Goal: Information Seeking & Learning: Check status

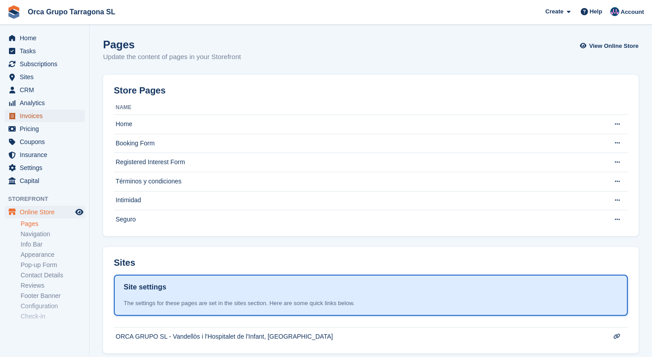
click at [34, 113] on span "Invoices" at bounding box center [47, 116] width 54 height 13
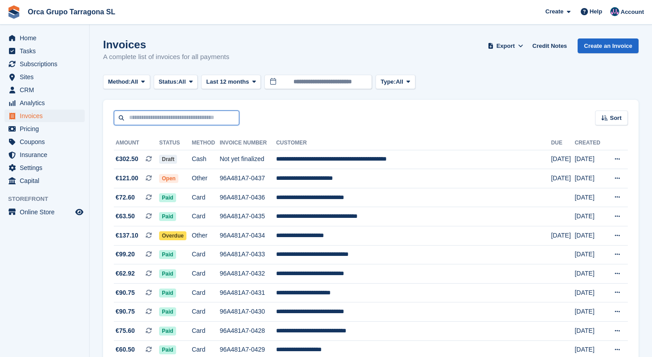
click at [158, 120] on input "text" at bounding box center [176, 118] width 125 height 15
type input "*****"
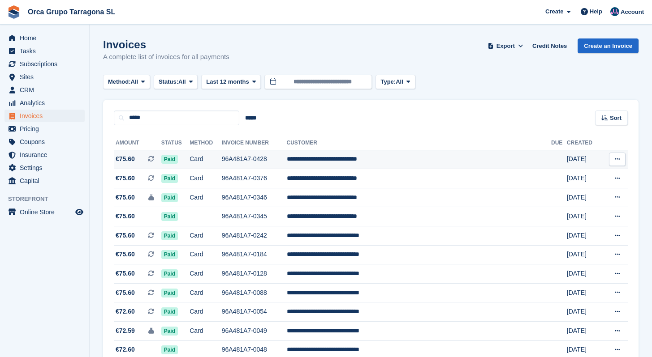
click at [383, 157] on td "**********" at bounding box center [419, 159] width 264 height 19
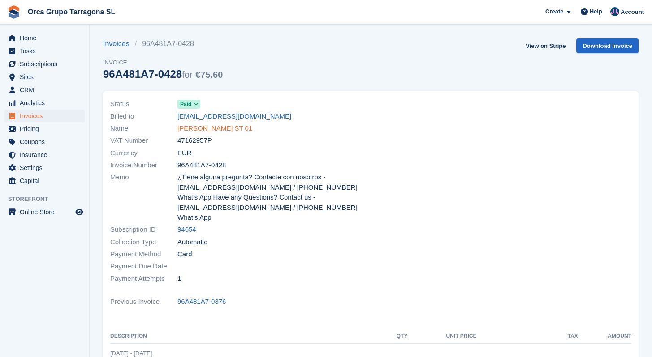
click at [234, 128] on link "[PERSON_NAME] ST 01" at bounding box center [214, 129] width 75 height 10
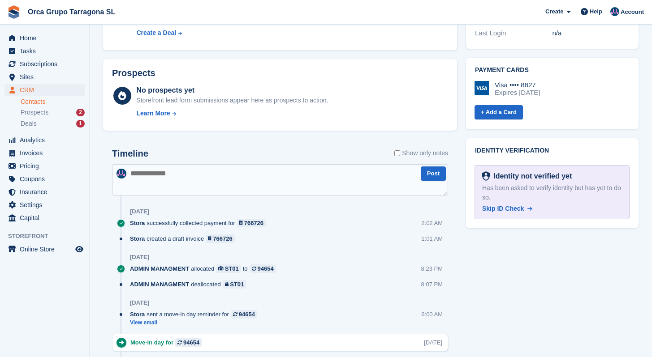
scroll to position [426, 0]
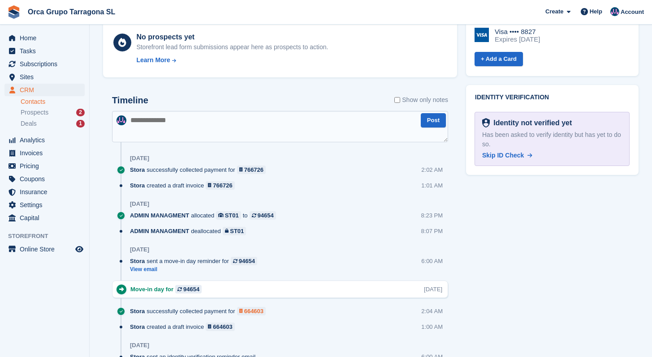
click at [261, 312] on div "664603" at bounding box center [253, 311] width 19 height 9
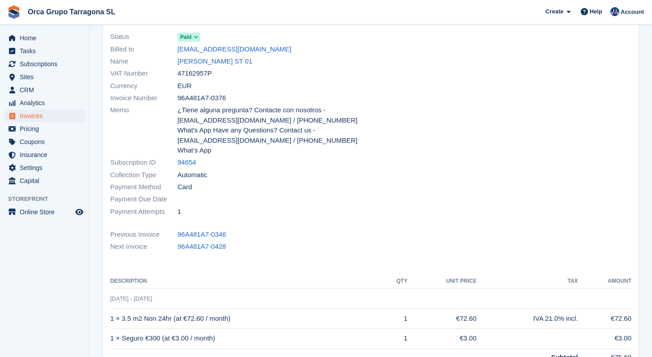
scroll to position [36, 0]
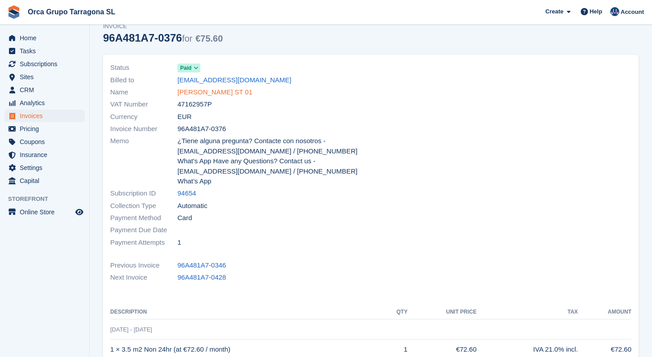
click at [245, 92] on link "[PERSON_NAME] ST 01" at bounding box center [214, 92] width 75 height 10
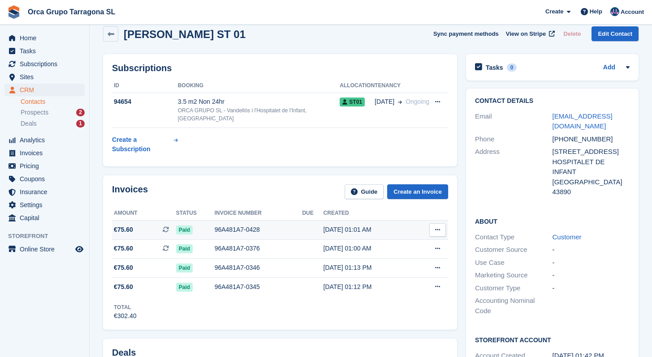
scroll to position [165, 0]
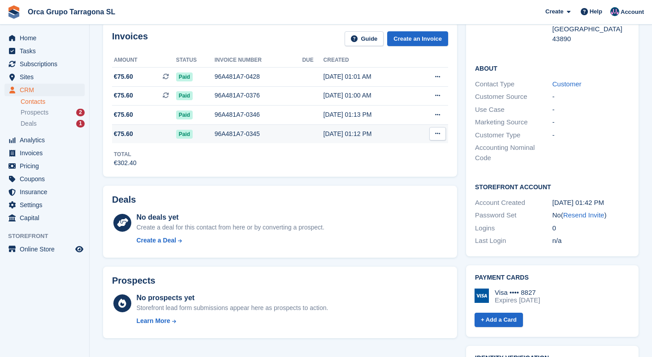
click at [331, 133] on div "[DATE] 01:12 PM" at bounding box center [368, 133] width 90 height 9
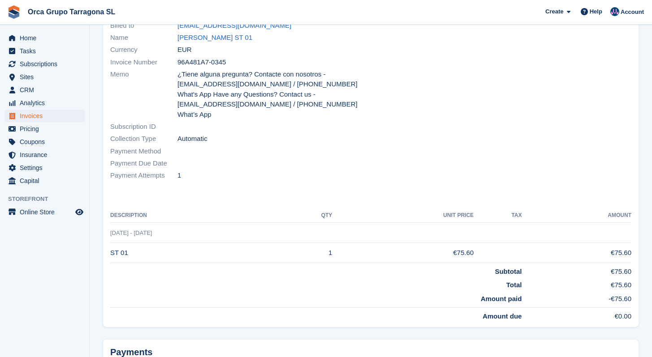
scroll to position [12, 0]
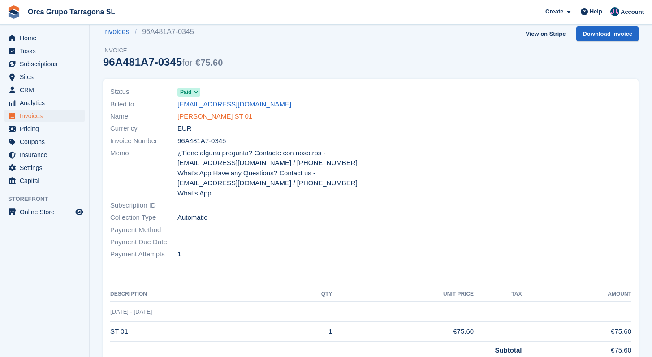
click at [215, 118] on link "[PERSON_NAME] ST 01" at bounding box center [214, 117] width 75 height 10
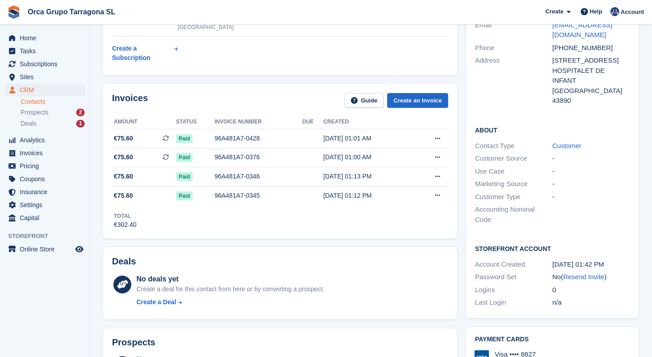
scroll to position [39, 0]
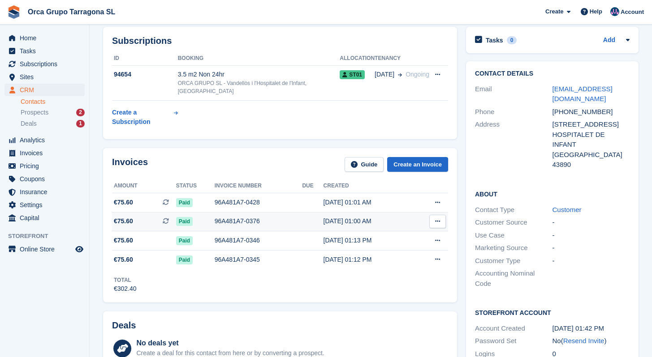
click at [254, 223] on div "96A481A7-0376" at bounding box center [259, 221] width 88 height 9
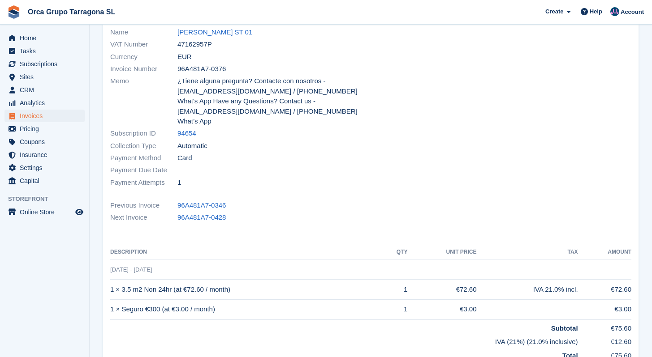
scroll to position [86, 0]
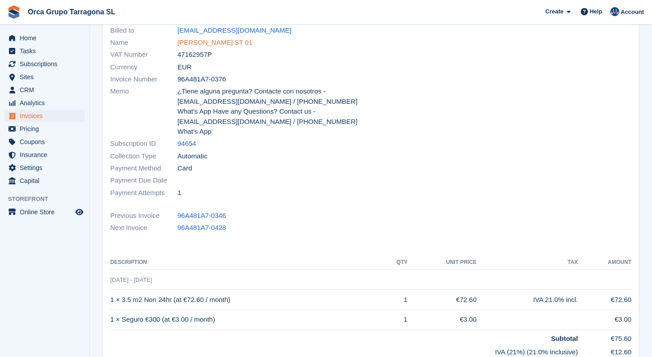
click at [252, 41] on link "[PERSON_NAME] ST 01" at bounding box center [214, 43] width 75 height 10
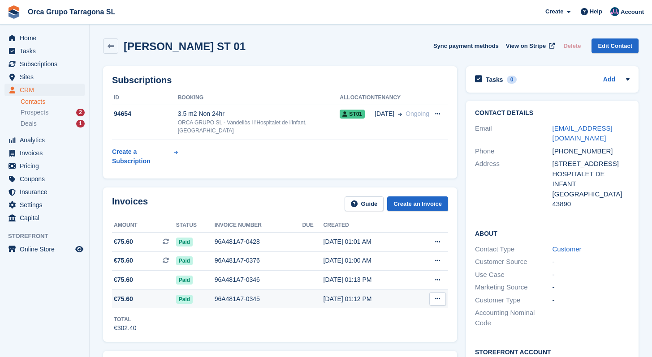
click at [239, 301] on div "96A481A7-0345" at bounding box center [259, 299] width 88 height 9
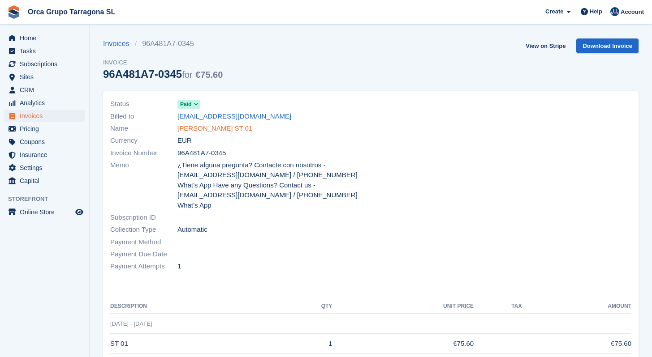
click at [252, 129] on link "[PERSON_NAME] ST 01" at bounding box center [214, 129] width 75 height 10
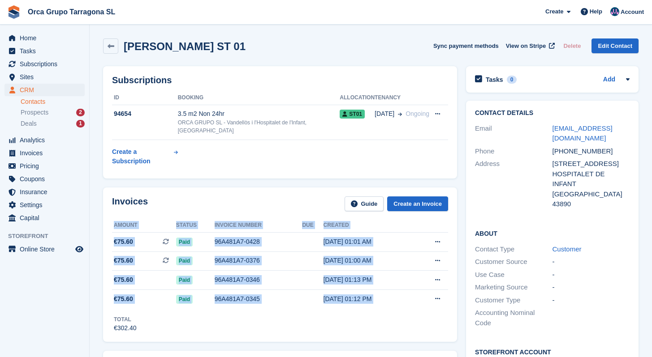
drag, startPoint x: 109, startPoint y: 223, endPoint x: 397, endPoint y: 314, distance: 301.9
click at [397, 314] on div "Invoices Guide Create an Invoice Amount Status Invoice number Due Created €75.6…" at bounding box center [280, 265] width 354 height 155
copy div "Amount Status Invoice number Due Created €75.60 This is a recurring subscriptio…"
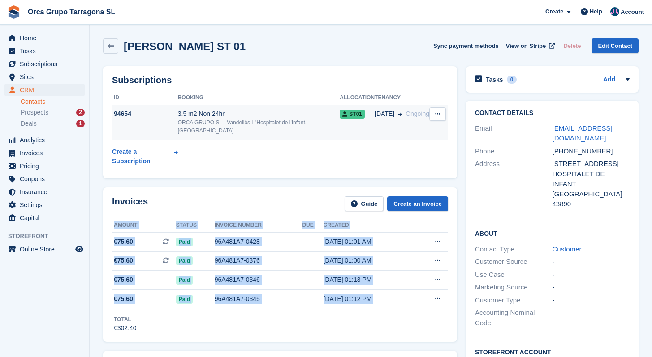
click at [436, 116] on icon at bounding box center [437, 114] width 5 height 6
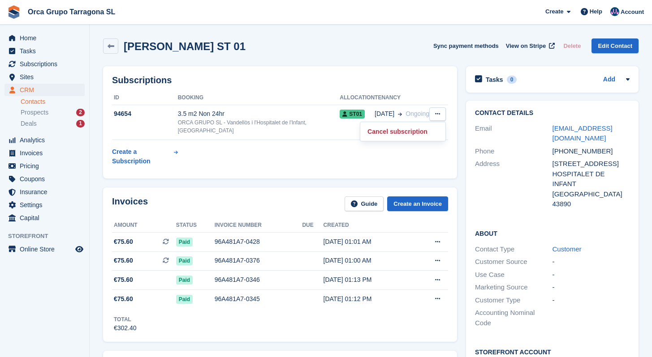
click at [339, 155] on table "ID Booking Allocation Tenancy 94654 3.5 m2 Non 24hr ORCA GRUPO SL - Vandellòs i…" at bounding box center [280, 130] width 336 height 79
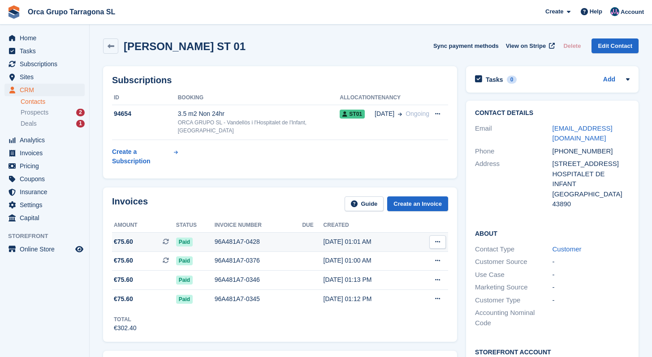
click at [439, 241] on icon at bounding box center [437, 242] width 5 height 6
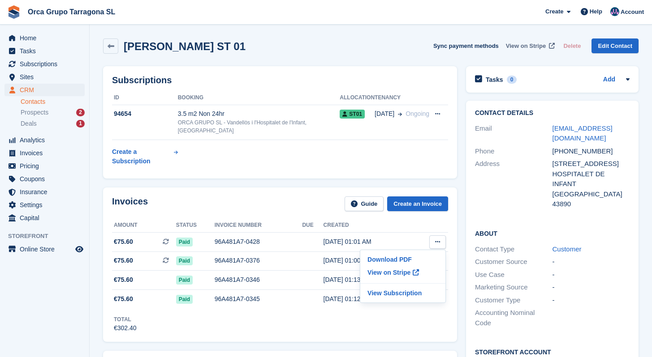
click at [527, 43] on span "View on Stripe" at bounding box center [526, 46] width 40 height 9
click at [338, 262] on div "[DATE] 01:00 AM" at bounding box center [368, 260] width 90 height 9
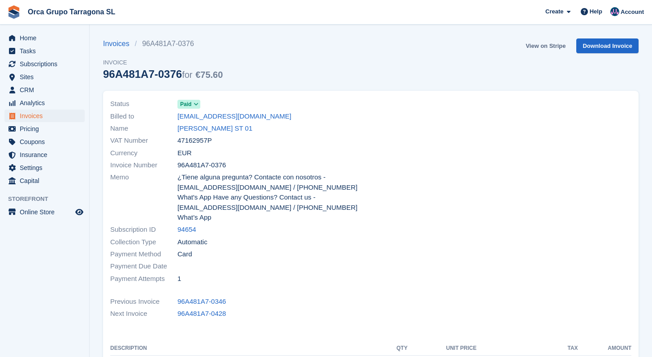
click at [541, 45] on link "View on Stripe" at bounding box center [545, 46] width 47 height 15
click at [209, 129] on link "[PERSON_NAME] ST 01" at bounding box center [214, 129] width 75 height 10
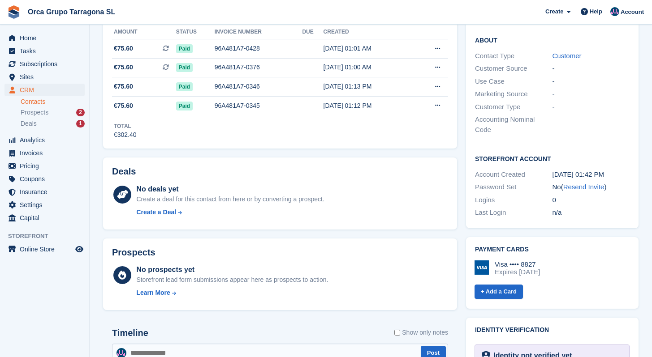
scroll to position [64, 0]
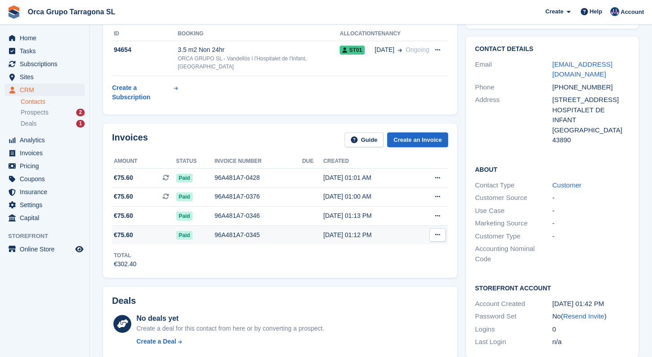
click at [235, 237] on div "96A481A7-0345" at bounding box center [259, 235] width 88 height 9
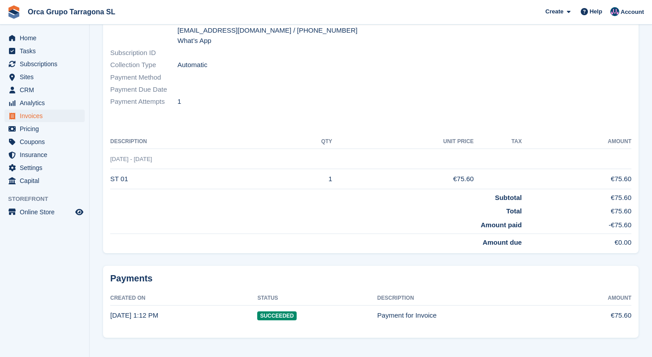
scroll to position [85, 0]
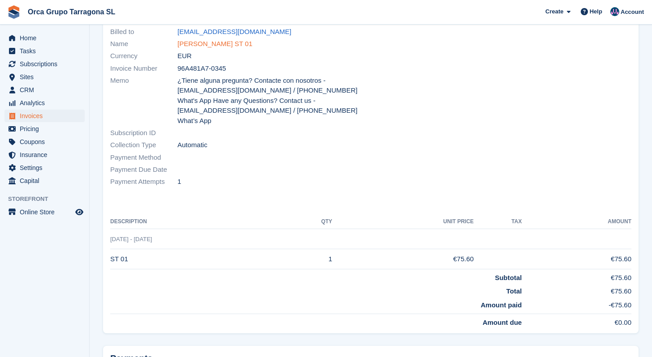
click at [228, 40] on link "[PERSON_NAME] ST 01" at bounding box center [214, 44] width 75 height 10
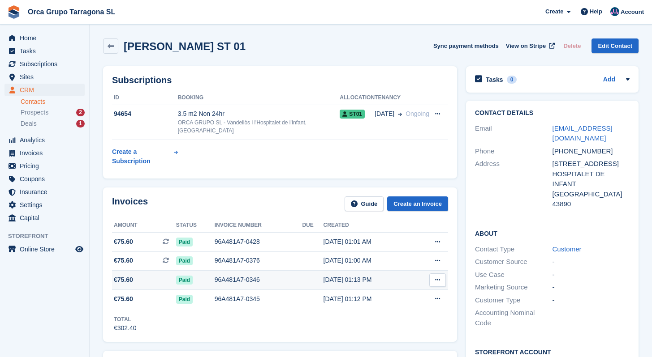
click at [260, 279] on div "96A481A7-0346" at bounding box center [259, 279] width 88 height 9
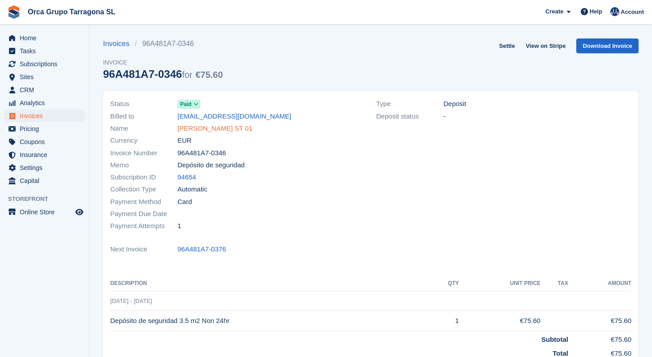
click at [229, 130] on link "[PERSON_NAME] ST 01" at bounding box center [214, 129] width 75 height 10
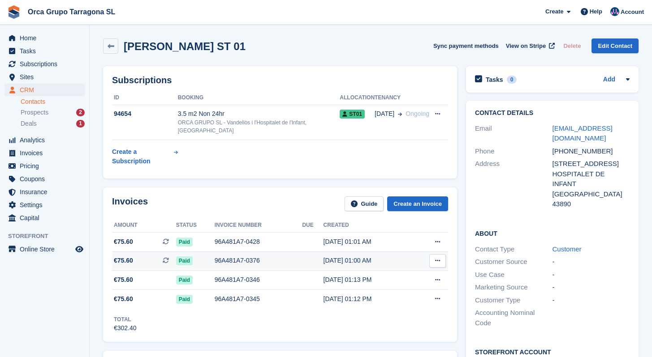
click at [244, 261] on div "96A481A7-0376" at bounding box center [259, 260] width 88 height 9
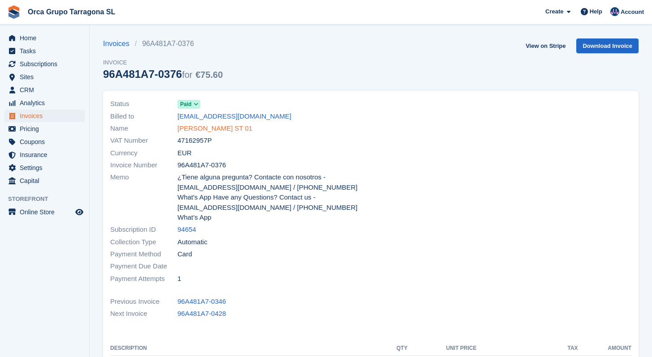
click at [216, 125] on link "[PERSON_NAME] ST 01" at bounding box center [214, 129] width 75 height 10
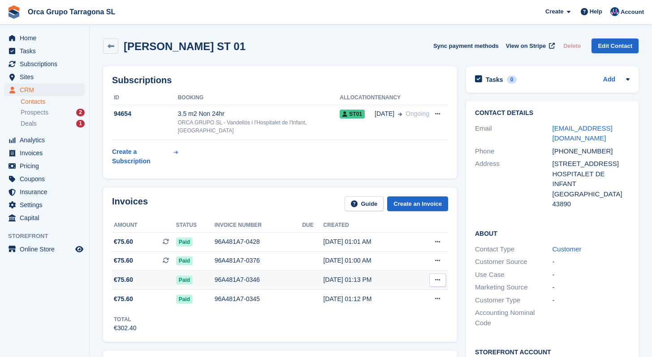
click at [234, 276] on div "96A481A7-0346" at bounding box center [259, 279] width 88 height 9
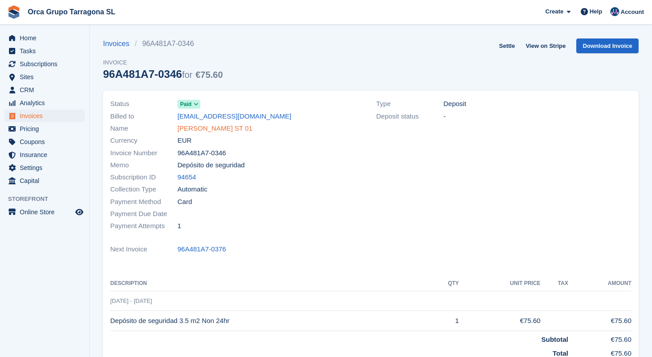
click at [229, 128] on link "[PERSON_NAME] ST 01" at bounding box center [214, 129] width 75 height 10
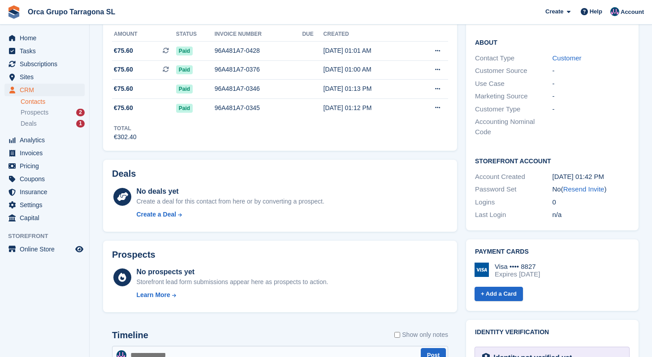
scroll to position [39, 0]
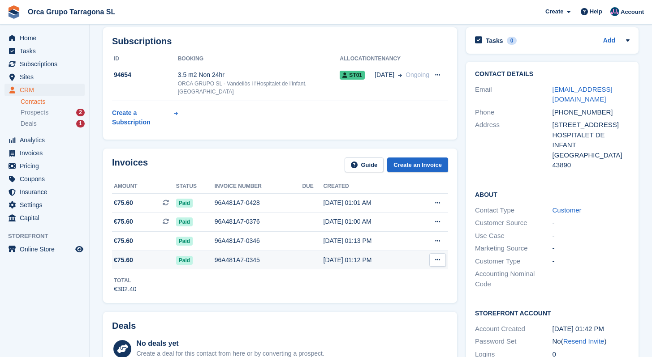
click at [245, 258] on div "96A481A7-0345" at bounding box center [259, 260] width 88 height 9
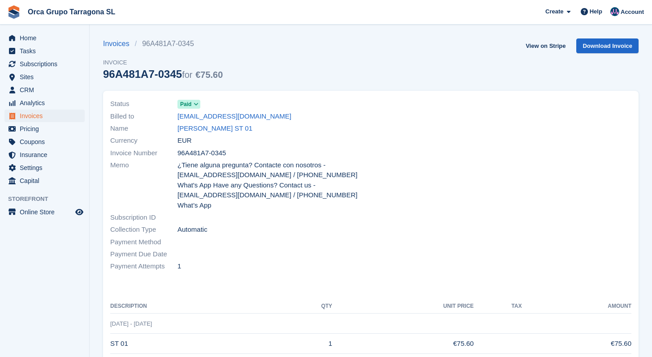
click at [198, 106] on icon at bounding box center [195, 104] width 5 height 5
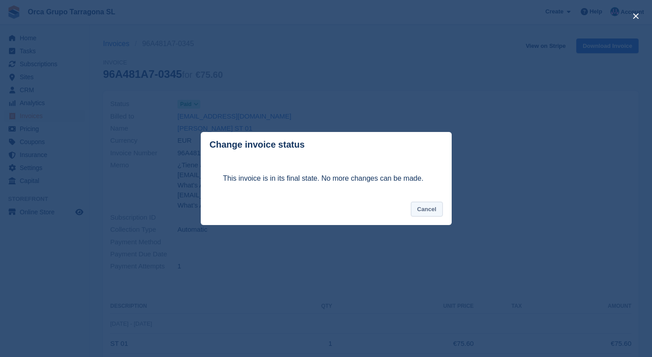
click at [425, 208] on button "Cancel" at bounding box center [427, 209] width 32 height 15
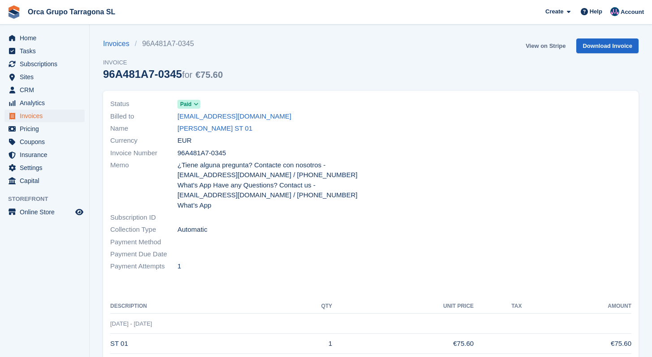
click at [533, 46] on link "View on Stripe" at bounding box center [545, 46] width 47 height 15
click at [252, 128] on link "[PERSON_NAME] ST 01" at bounding box center [214, 129] width 75 height 10
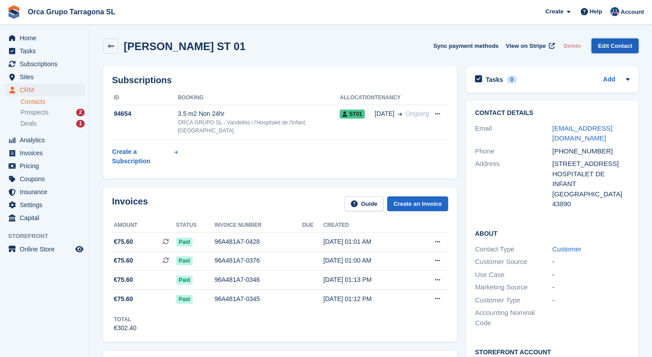
click at [624, 46] on link "Edit Contact" at bounding box center [614, 46] width 47 height 15
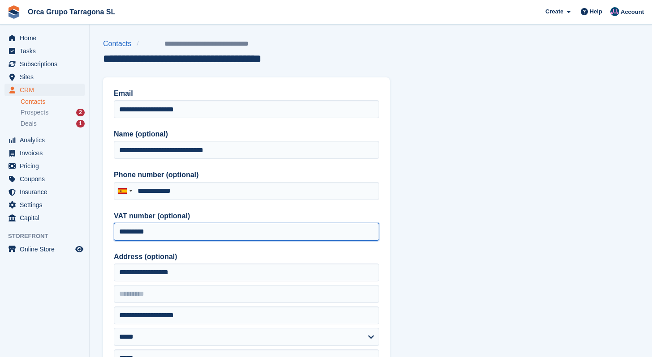
drag, startPoint x: 179, startPoint y: 231, endPoint x: 86, endPoint y: 223, distance: 93.5
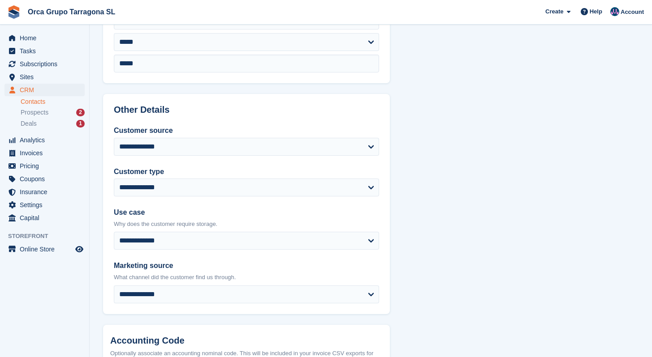
scroll to position [405, 0]
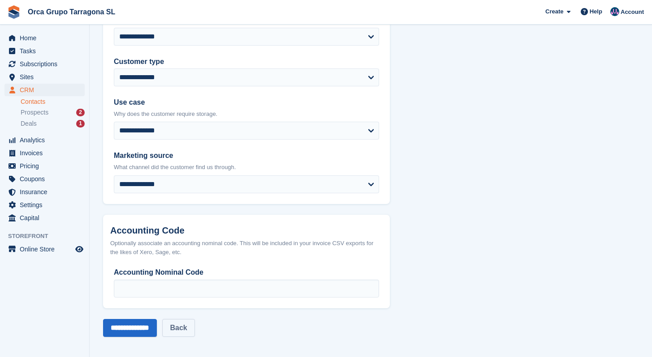
click at [189, 329] on link "Back" at bounding box center [178, 328] width 32 height 18
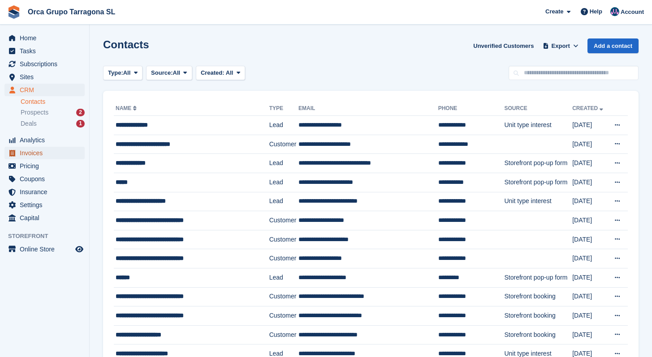
click at [36, 149] on span "Invoices" at bounding box center [47, 153] width 54 height 13
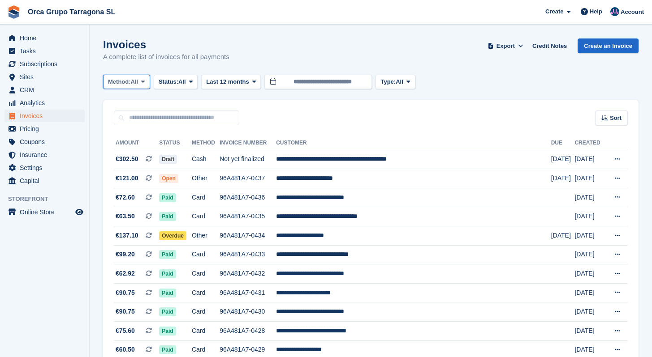
click at [145, 82] on icon at bounding box center [143, 82] width 4 height 6
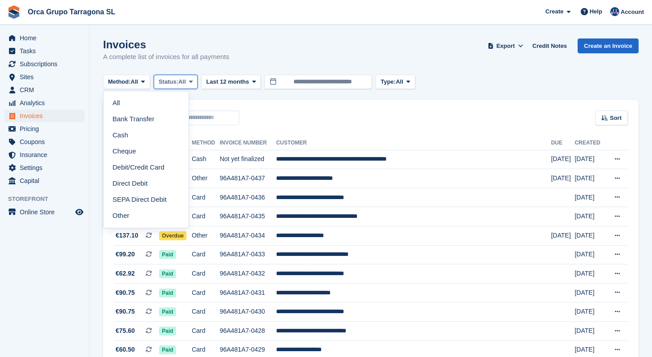
click at [186, 84] on span "All" at bounding box center [182, 81] width 8 height 9
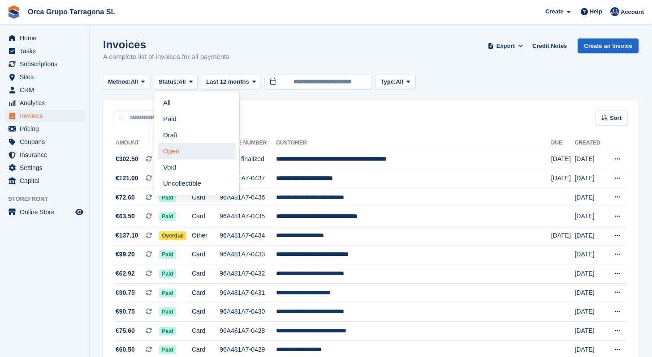
click at [181, 149] on link "Open" at bounding box center [197, 151] width 78 height 16
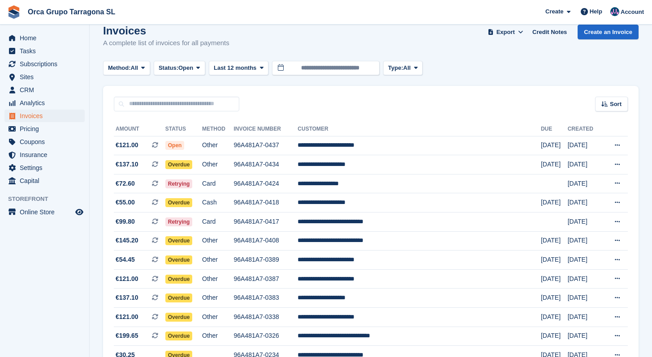
scroll to position [12, 0]
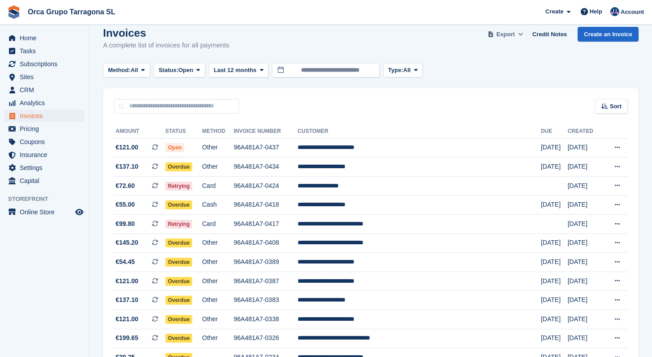
click at [500, 34] on span "Export" at bounding box center [505, 34] width 18 height 9
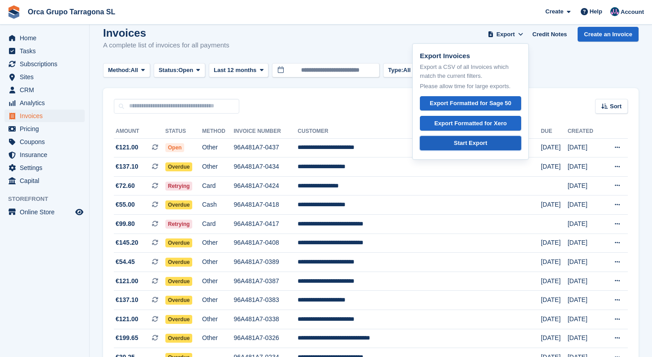
click at [469, 144] on div "Start Export" at bounding box center [470, 143] width 33 height 9
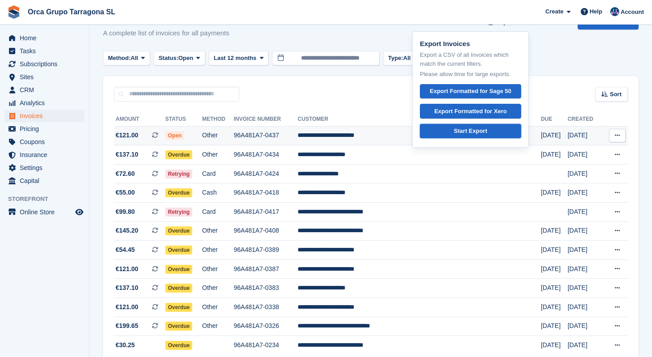
scroll to position [0, 0]
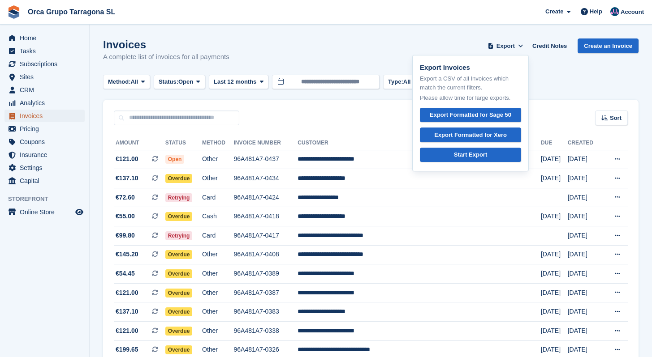
click at [35, 118] on span "Invoices" at bounding box center [47, 116] width 54 height 13
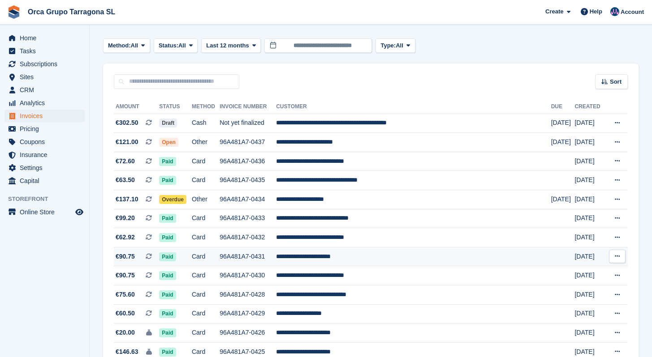
scroll to position [37, 0]
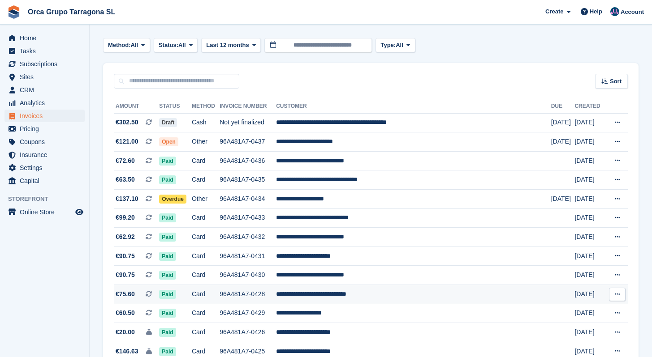
click at [360, 291] on td "**********" at bounding box center [413, 294] width 275 height 19
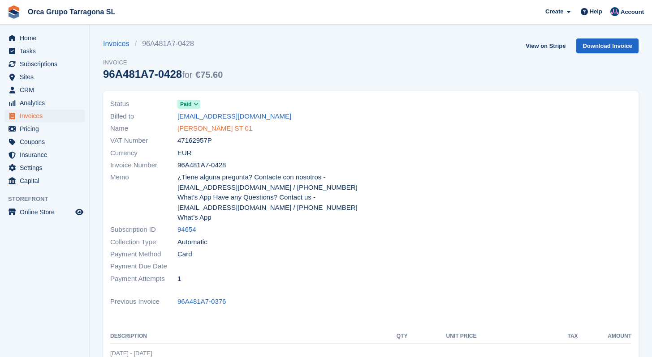
click at [208, 130] on link "[PERSON_NAME] ST 01" at bounding box center [214, 129] width 75 height 10
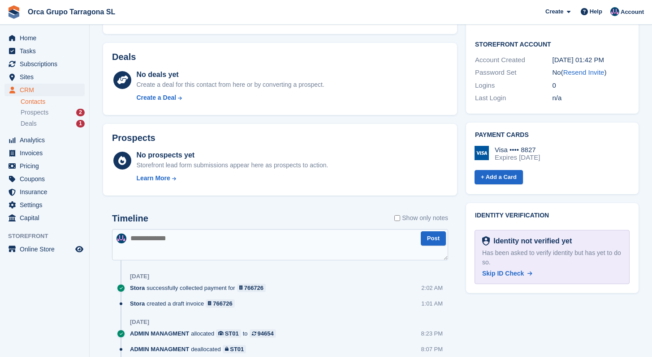
scroll to position [434, 0]
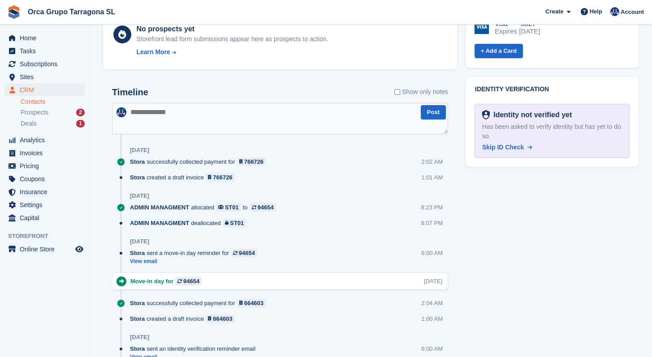
click at [144, 114] on textarea at bounding box center [280, 118] width 336 height 31
paste textarea "**********"
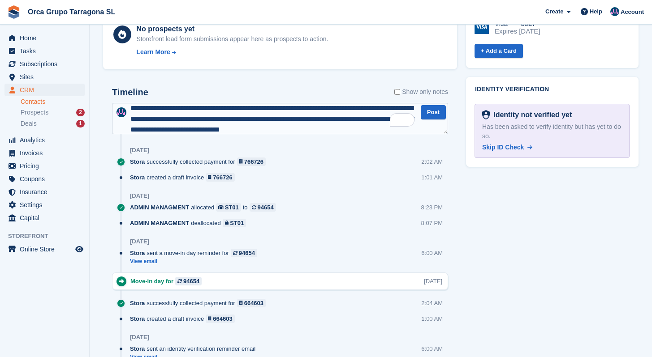
scroll to position [4, 0]
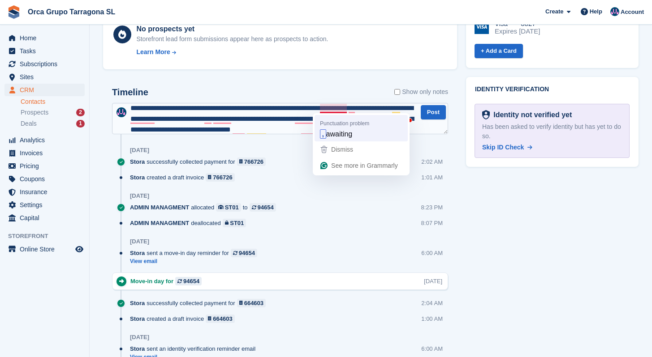
type textarea "**********"
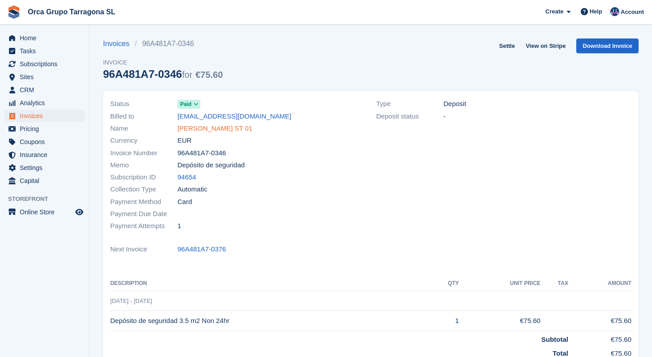
click at [231, 133] on link "[PERSON_NAME] ST 01" at bounding box center [214, 129] width 75 height 10
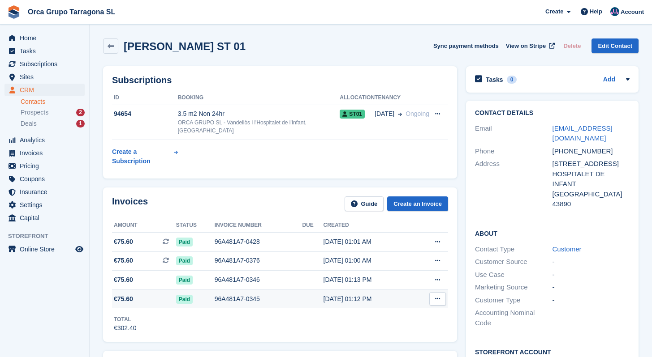
click at [249, 298] on div "96A481A7-0345" at bounding box center [259, 299] width 88 height 9
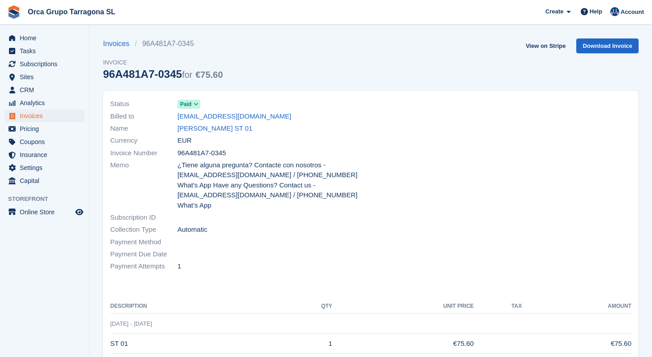
click at [176, 237] on span "Payment Method" at bounding box center [143, 242] width 67 height 10
click at [236, 129] on link "[PERSON_NAME] ST 01" at bounding box center [214, 129] width 75 height 10
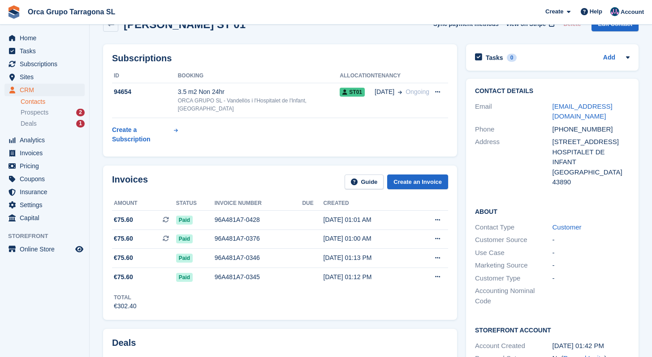
scroll to position [5, 0]
